Goal: Task Accomplishment & Management: Manage account settings

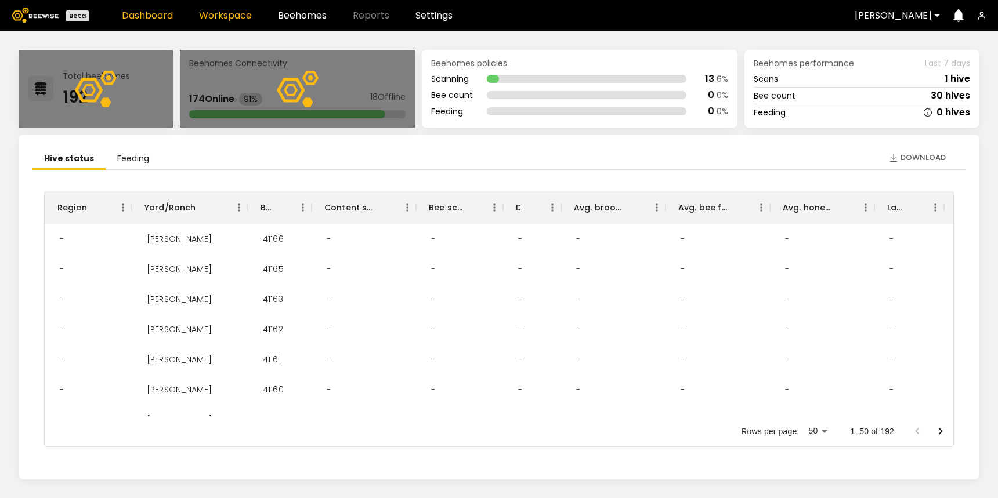
click at [223, 16] on link "Workspace" at bounding box center [225, 15] width 53 height 9
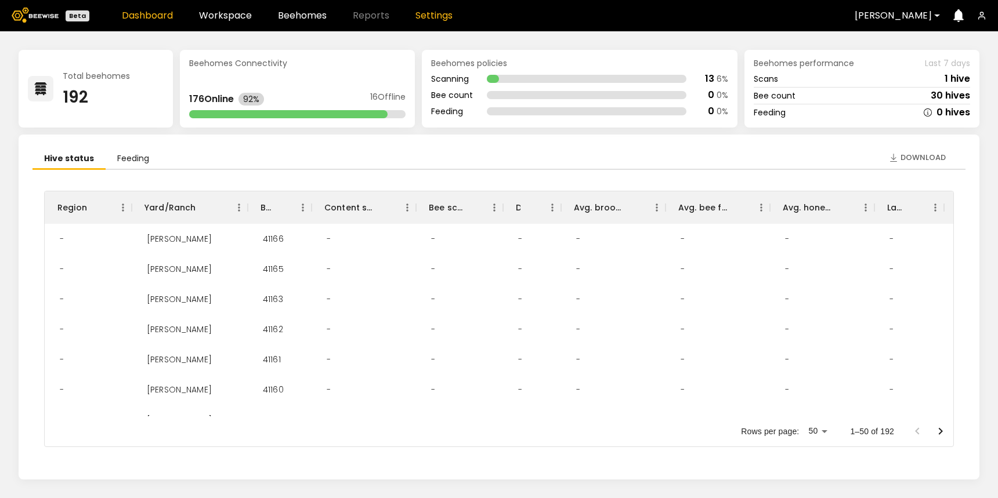
click at [434, 19] on link "Settings" at bounding box center [433, 15] width 37 height 9
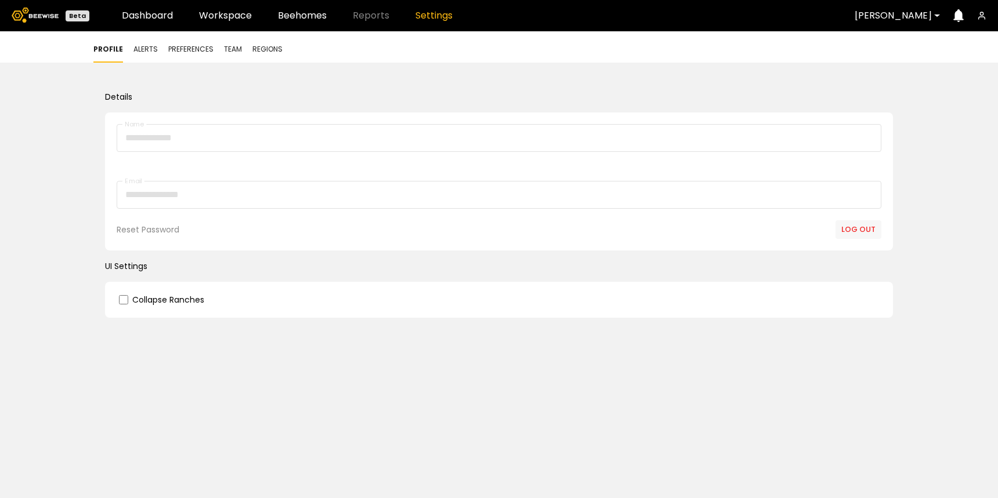
click at [234, 50] on span "Team" at bounding box center [233, 49] width 18 height 10
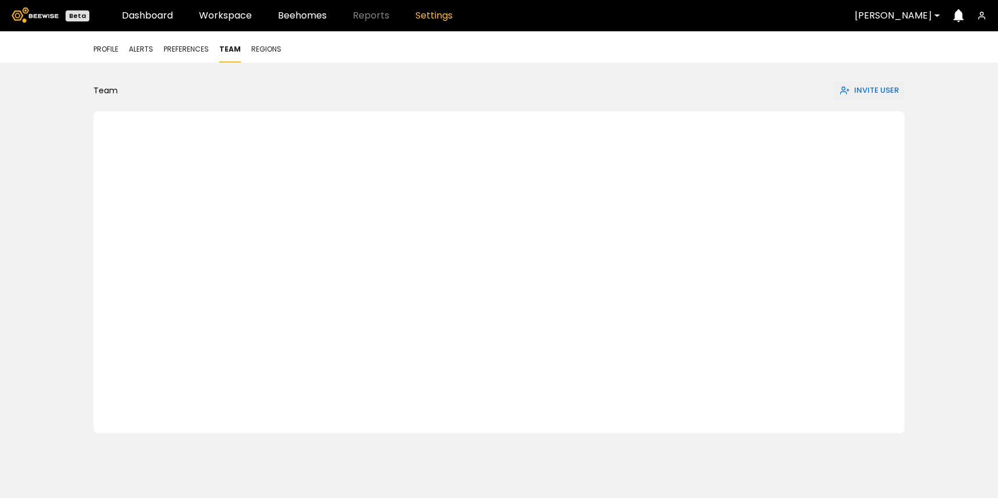
click at [881, 90] on span "Invite User" at bounding box center [876, 91] width 45 height 12
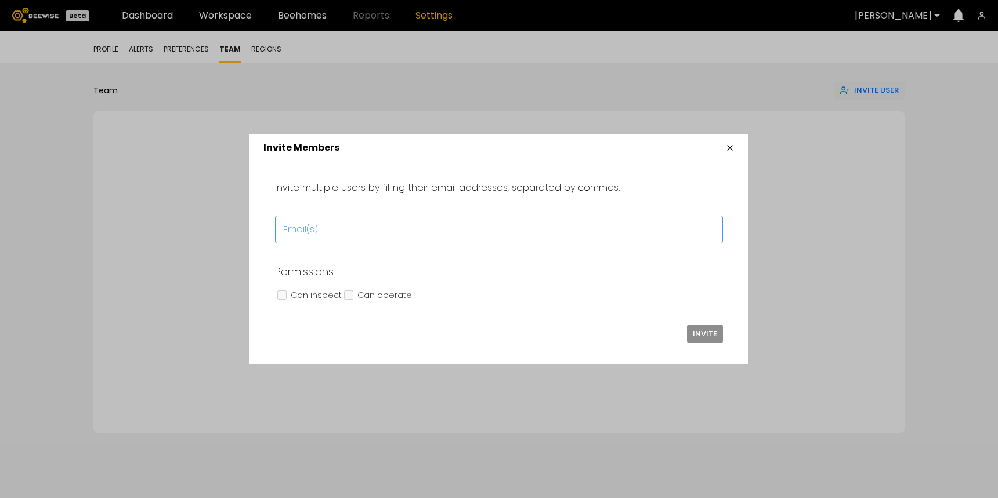
click at [404, 231] on input "text" at bounding box center [498, 229] width 447 height 27
paste input "**********"
type input "**********"
click at [703, 335] on span "Invite" at bounding box center [704, 334] width 24 height 12
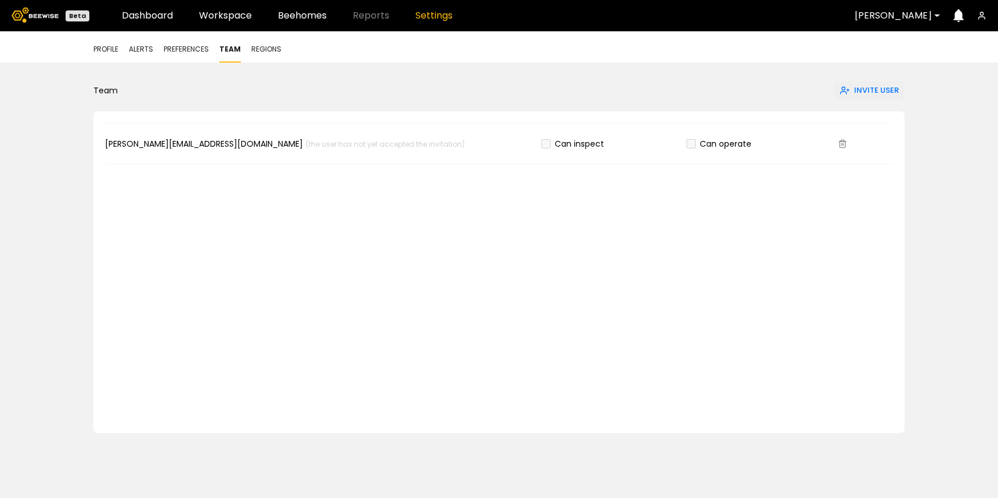
click at [144, 147] on span "[PERSON_NAME][EMAIL_ADDRESS][DOMAIN_NAME]" at bounding box center [204, 144] width 198 height 12
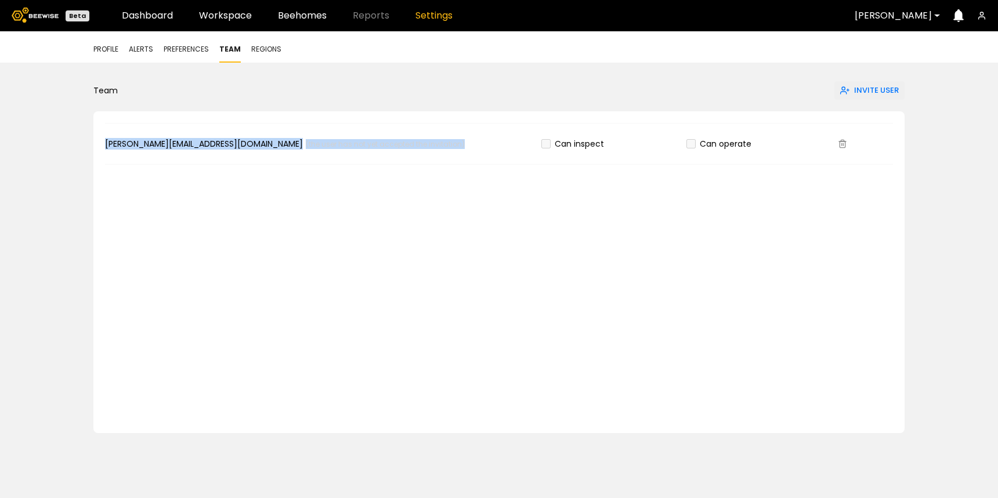
click at [144, 147] on span "[PERSON_NAME][EMAIL_ADDRESS][DOMAIN_NAME]" at bounding box center [204, 144] width 198 height 12
drag, startPoint x: 190, startPoint y: 144, endPoint x: 102, endPoint y: 142, distance: 88.2
click at [102, 142] on div "[PERSON_NAME][EMAIL_ADDRESS][DOMAIN_NAME] (the user has not yet accepted the in…" at bounding box center [498, 272] width 811 height 322
click at [244, 11] on link "Workspace" at bounding box center [225, 15] width 53 height 9
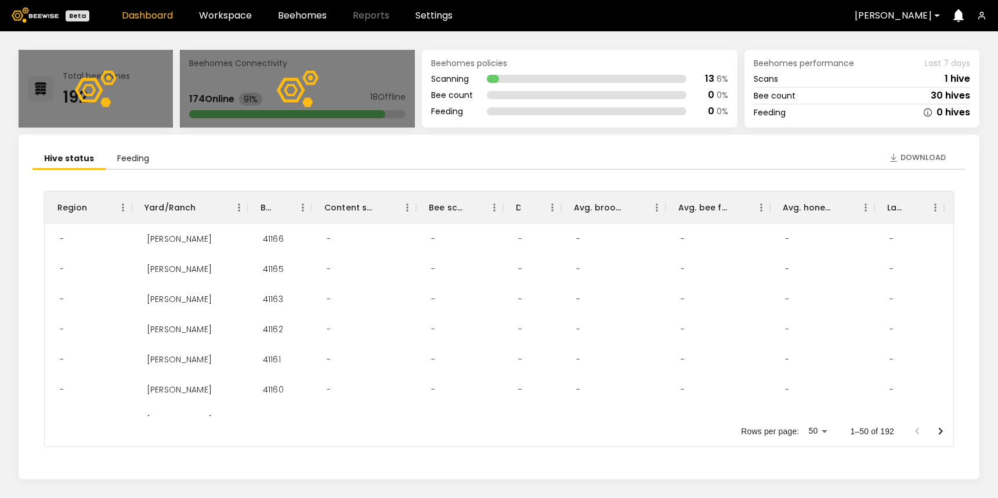
click at [980, 17] on icon "button" at bounding box center [981, 15] width 9 height 9
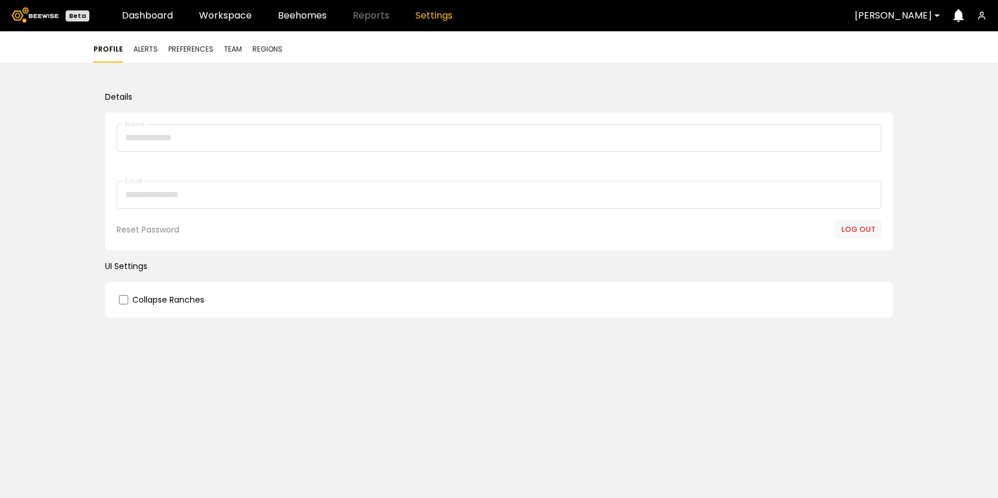
click at [854, 231] on button "Log out" at bounding box center [858, 229] width 46 height 19
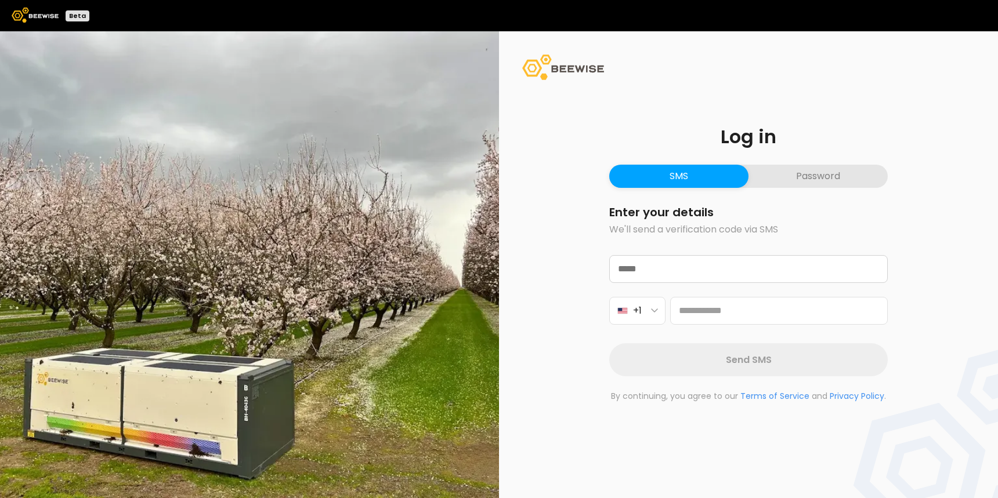
click at [810, 179] on button "Password" at bounding box center [817, 176] width 139 height 23
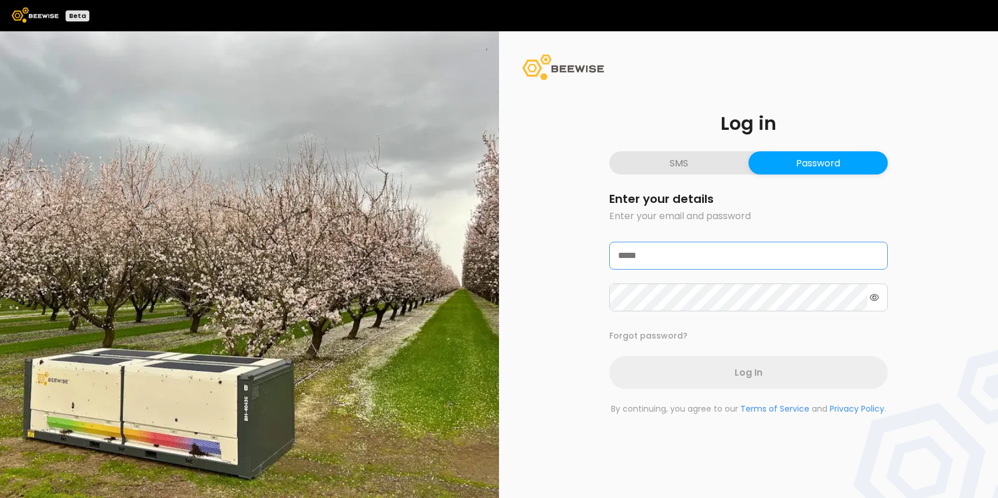
click at [672, 252] on input "email" at bounding box center [748, 255] width 277 height 27
type input "**********"
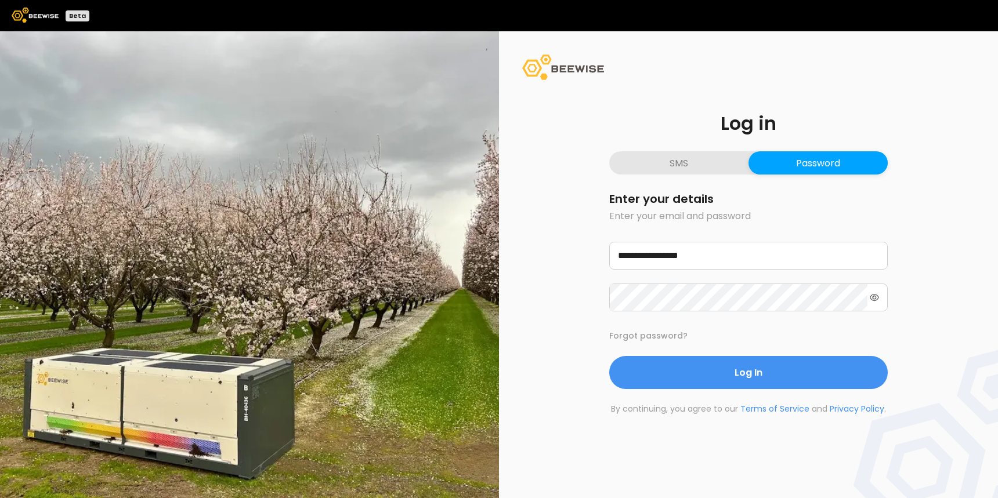
click at [664, 322] on form "**********" at bounding box center [748, 291] width 278 height 196
click at [701, 170] on button "SMS" at bounding box center [678, 162] width 139 height 23
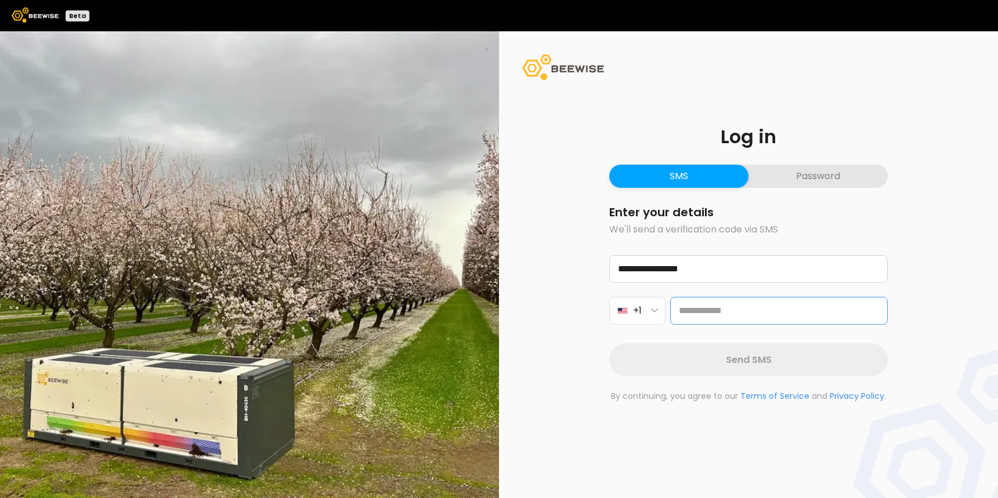
click at [716, 313] on input at bounding box center [778, 311] width 217 height 28
